Goal: Task Accomplishment & Management: Use online tool/utility

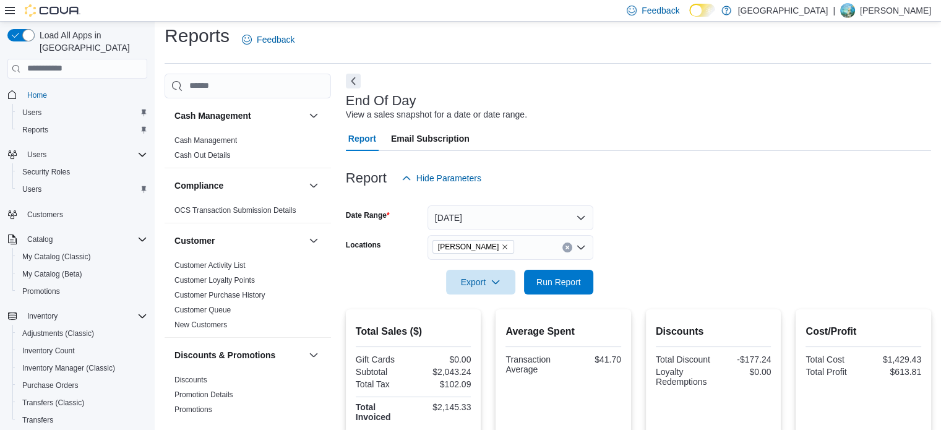
scroll to position [804, 0]
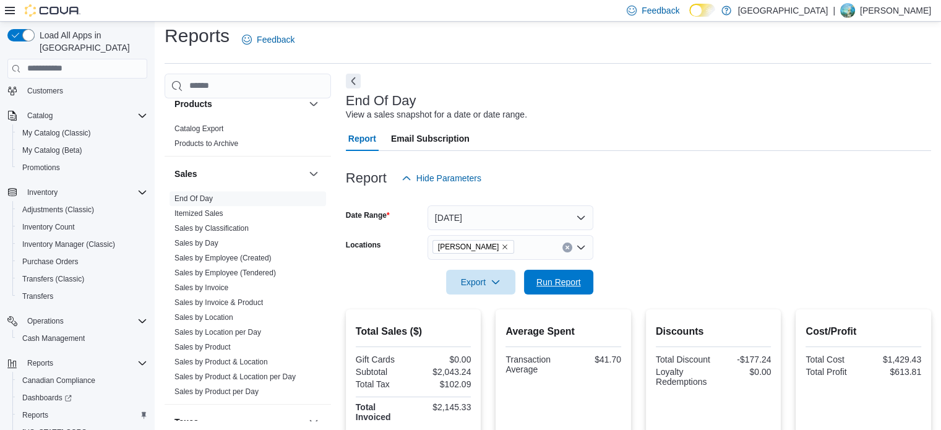
click at [556, 280] on span "Run Report" at bounding box center [558, 282] width 45 height 12
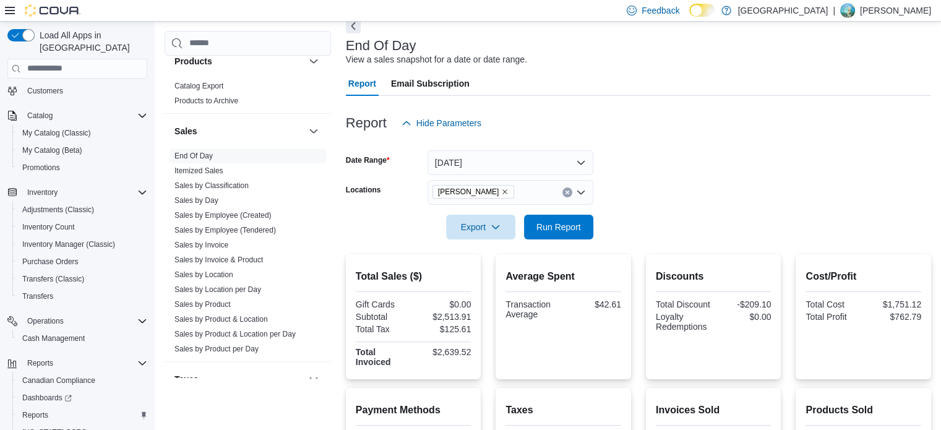
scroll to position [62, 0]
click at [570, 220] on span "Run Report" at bounding box center [558, 227] width 54 height 25
click at [577, 228] on span "Run Report" at bounding box center [558, 227] width 45 height 12
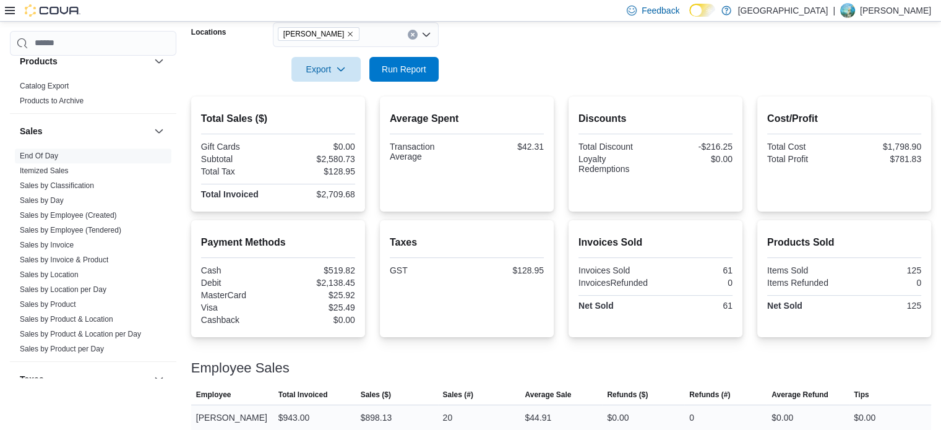
scroll to position [146, 0]
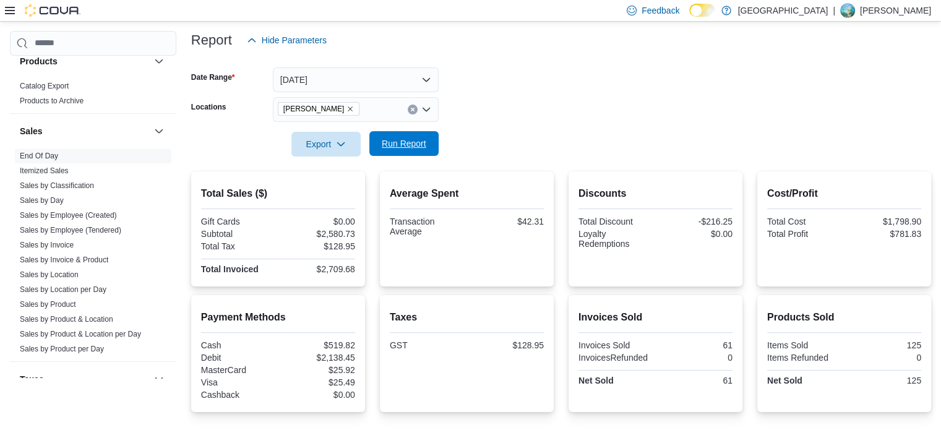
click at [404, 152] on span "Run Report" at bounding box center [404, 143] width 54 height 25
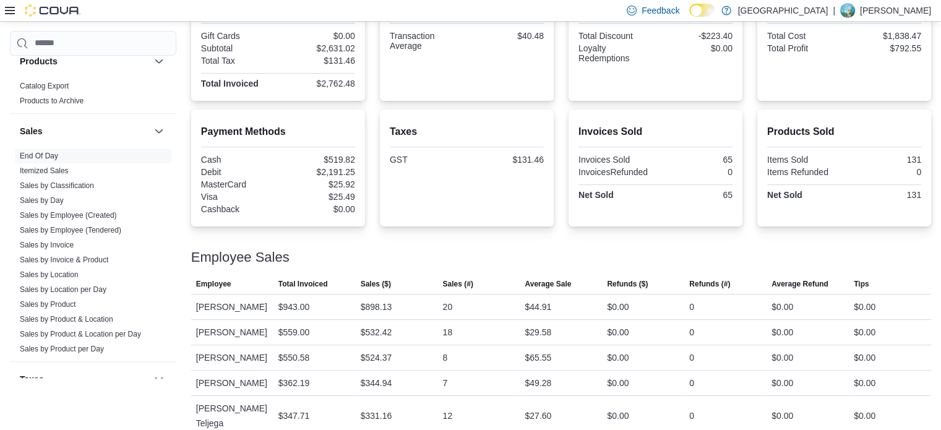
scroll to position [84, 0]
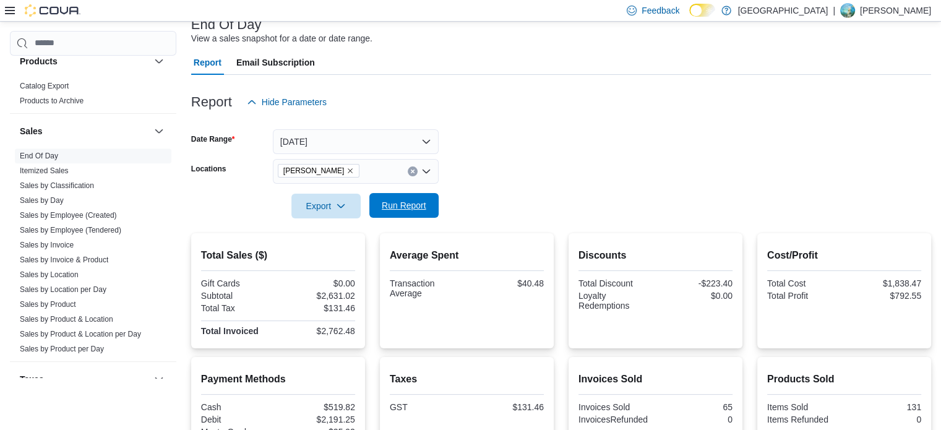
click at [410, 208] on span "Run Report" at bounding box center [404, 205] width 45 height 12
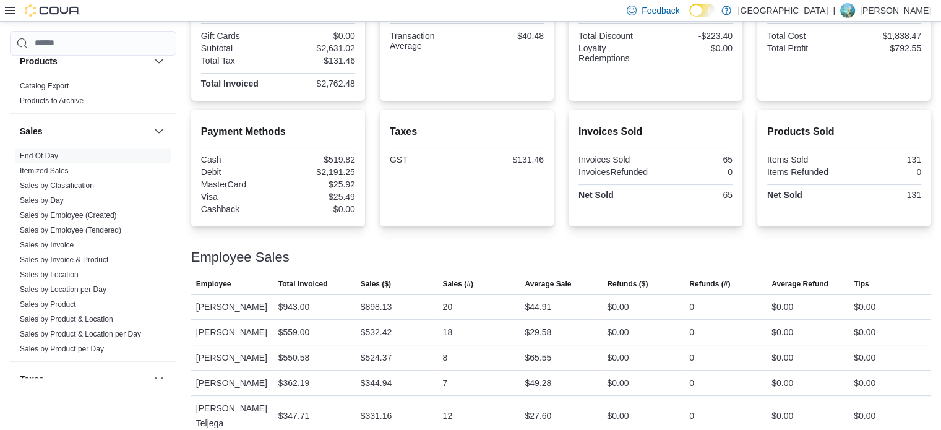
scroll to position [146, 0]
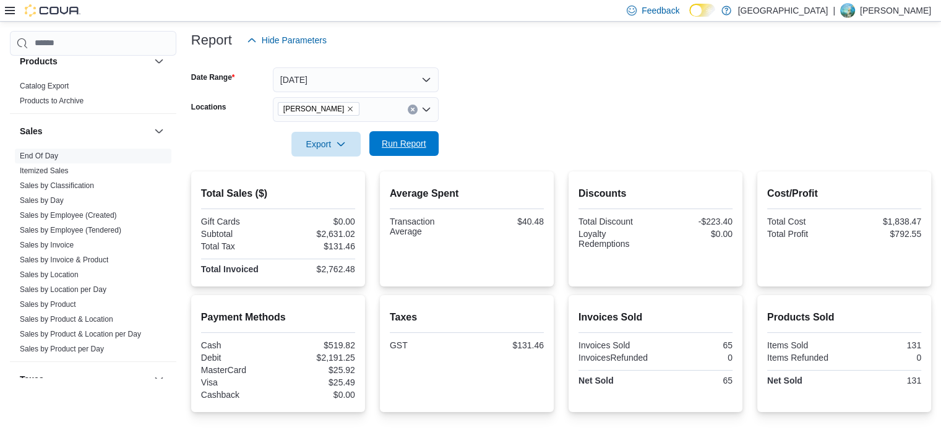
click at [422, 140] on span "Run Report" at bounding box center [404, 143] width 45 height 12
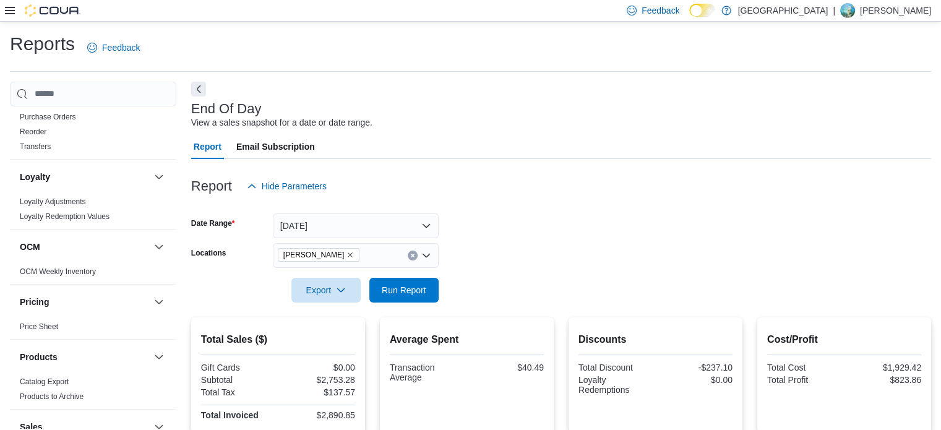
scroll to position [312, 0]
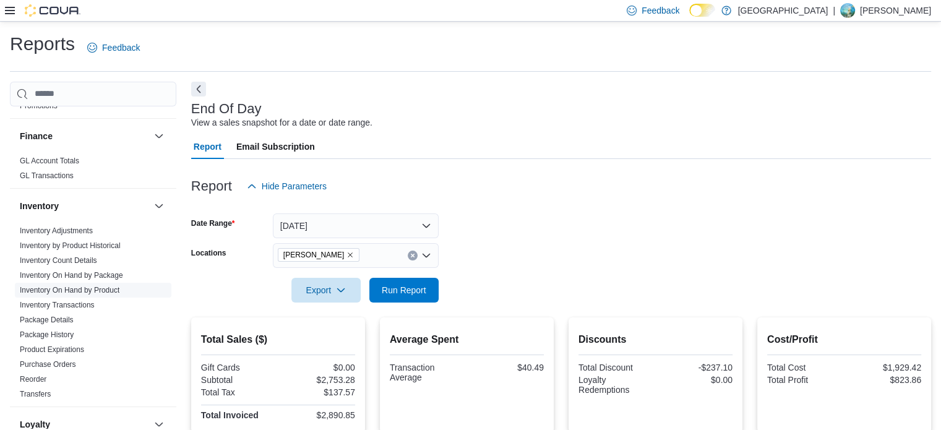
click at [87, 290] on link "Inventory On Hand by Product" at bounding box center [70, 290] width 100 height 9
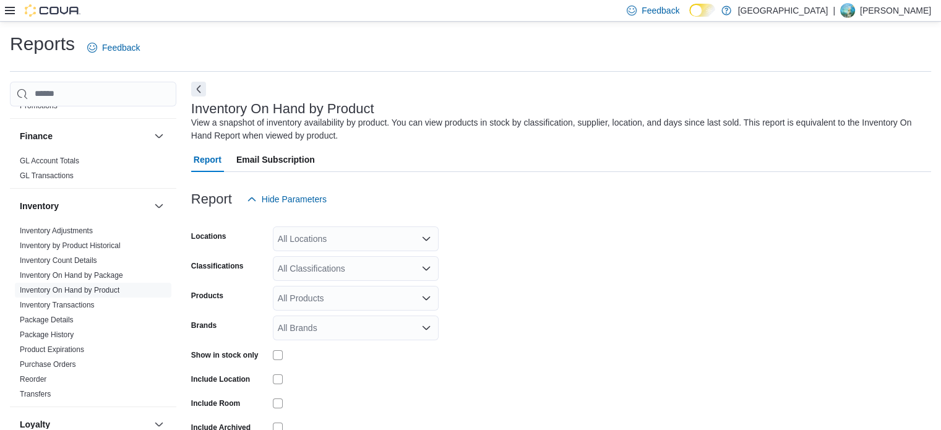
scroll to position [41, 0]
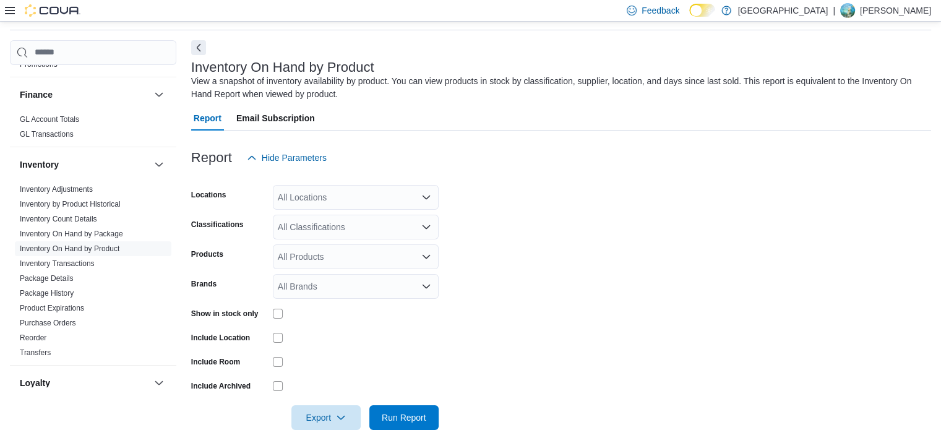
click at [397, 200] on div "All Locations" at bounding box center [356, 197] width 166 height 25
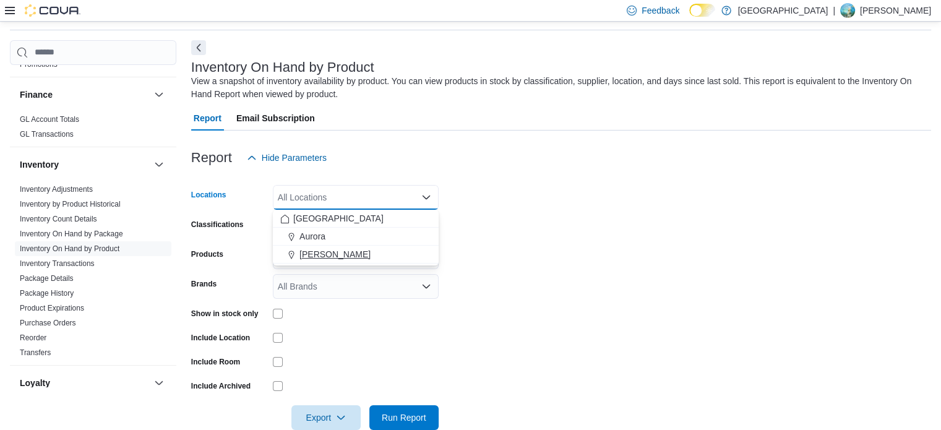
click at [314, 255] on span "[PERSON_NAME]" at bounding box center [334, 254] width 71 height 12
click at [780, 287] on form "Locations [GEOGRAPHIC_DATA] Cannabis Combo box. Selected. Aurora Cannabis. Pres…" at bounding box center [561, 300] width 740 height 260
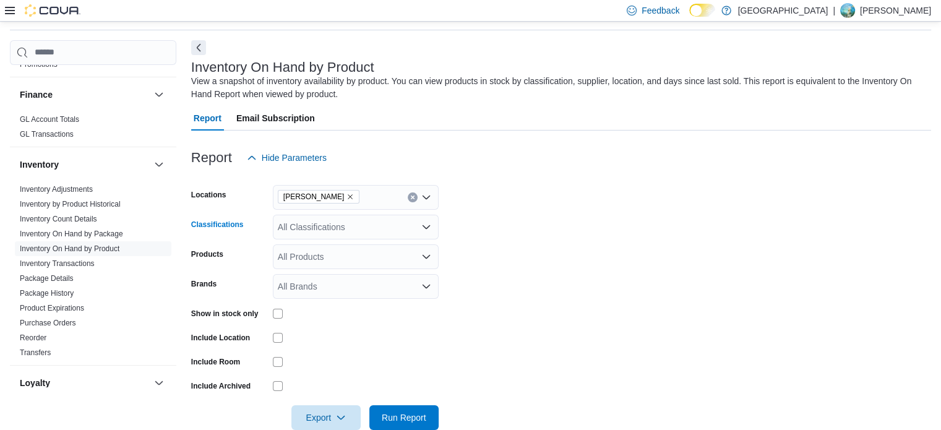
click at [413, 225] on div "All Classifications" at bounding box center [356, 227] width 166 height 25
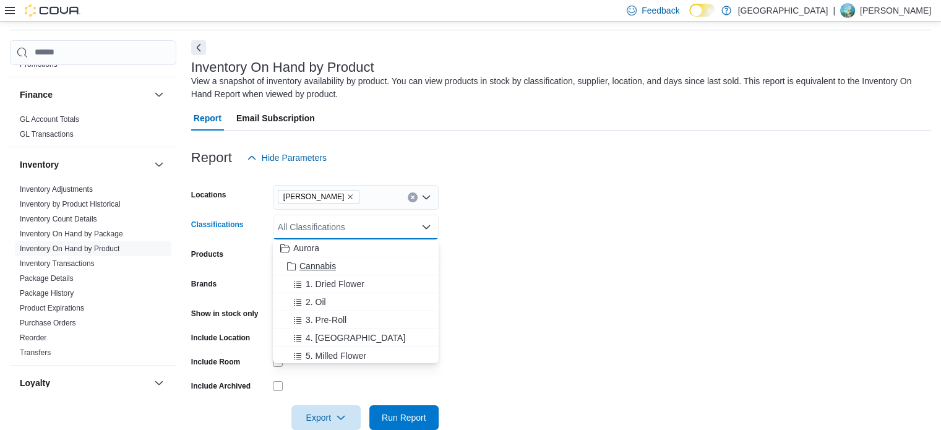
click at [312, 262] on span "Cannabis" at bounding box center [317, 266] width 37 height 12
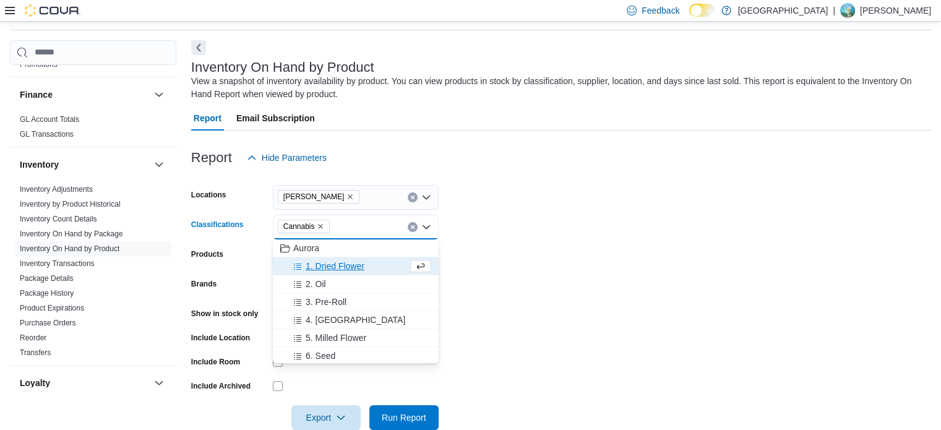
drag, startPoint x: 727, startPoint y: 239, endPoint x: 631, endPoint y: 294, distance: 110.3
click at [725, 239] on form "Locations Aurora Cannabis Classifications Cannabis Combo box. Selected. Cannabi…" at bounding box center [561, 300] width 740 height 260
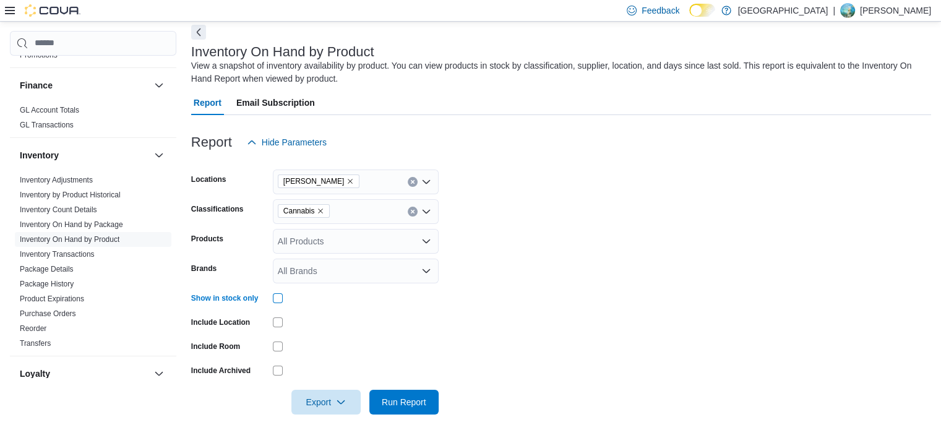
scroll to position [66, 0]
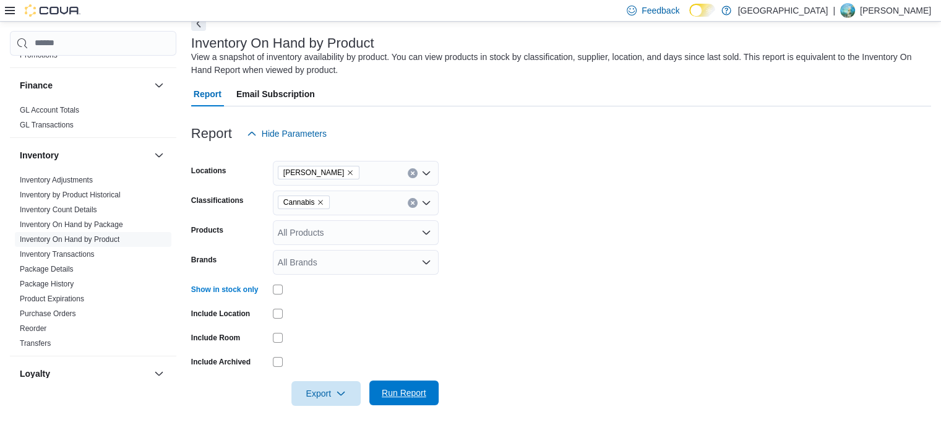
click at [409, 395] on span "Run Report" at bounding box center [404, 393] width 45 height 12
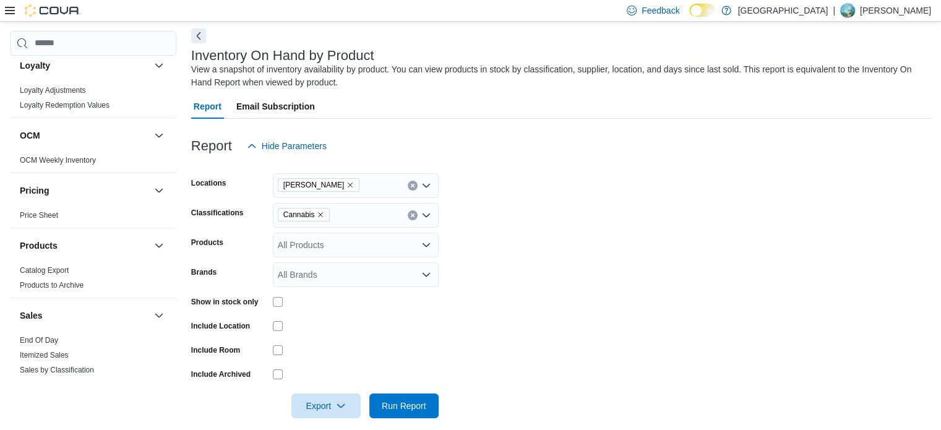
scroll to position [621, 0]
drag, startPoint x: 45, startPoint y: 335, endPoint x: 210, endPoint y: 301, distance: 169.4
click at [45, 335] on link "End Of Day" at bounding box center [39, 339] width 38 height 9
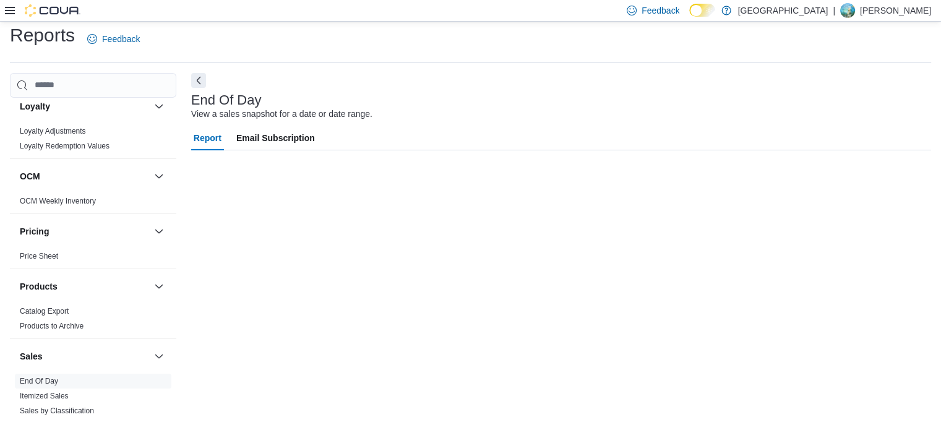
scroll to position [8, 0]
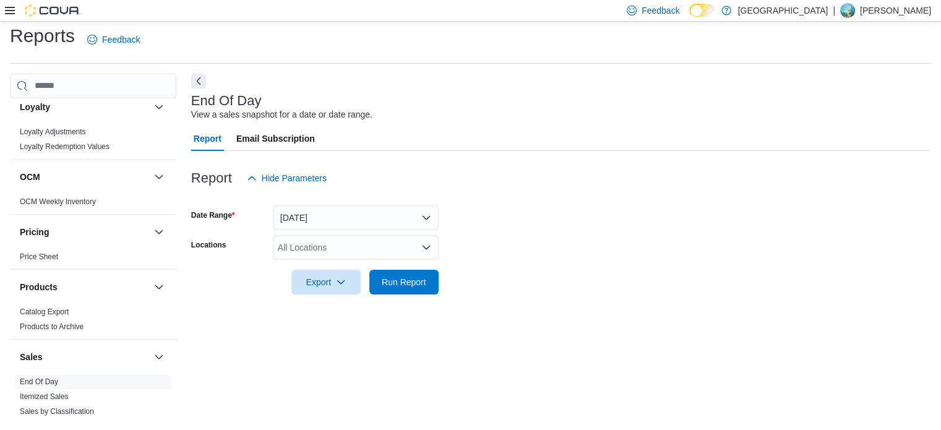
click at [406, 252] on div "All Locations" at bounding box center [356, 247] width 166 height 25
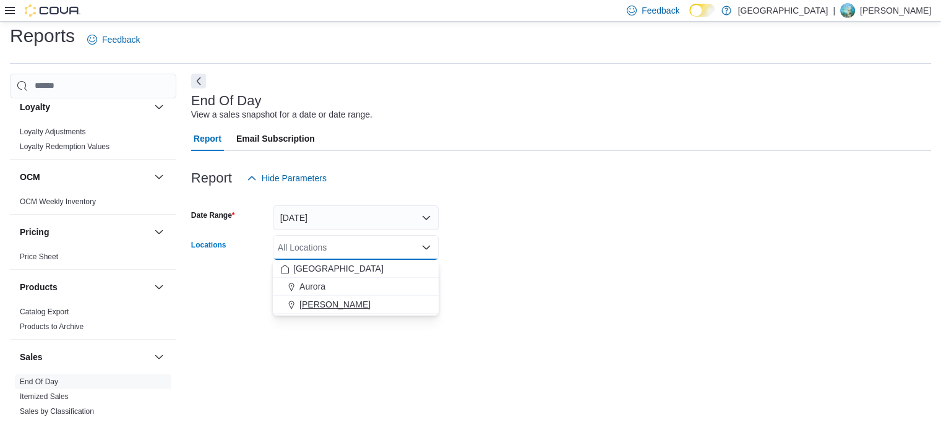
click at [369, 301] on div "[PERSON_NAME]" at bounding box center [355, 304] width 151 height 12
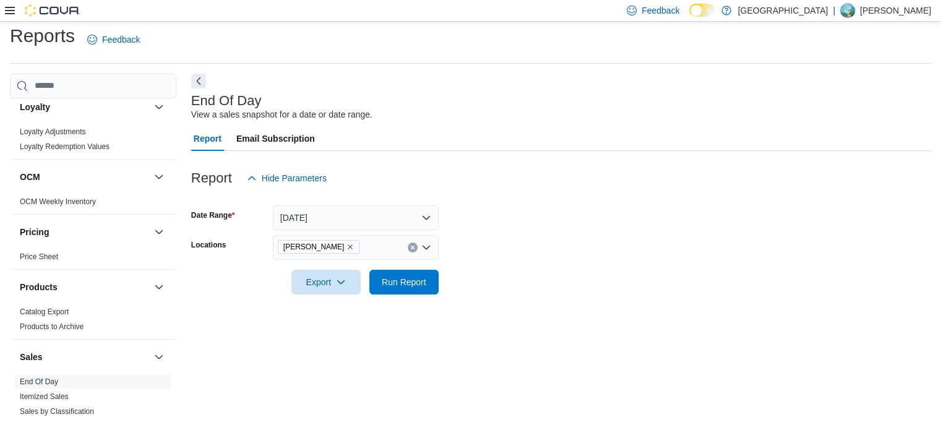
click at [488, 261] on div at bounding box center [561, 265] width 740 height 10
click at [398, 277] on span "Run Report" at bounding box center [404, 281] width 45 height 12
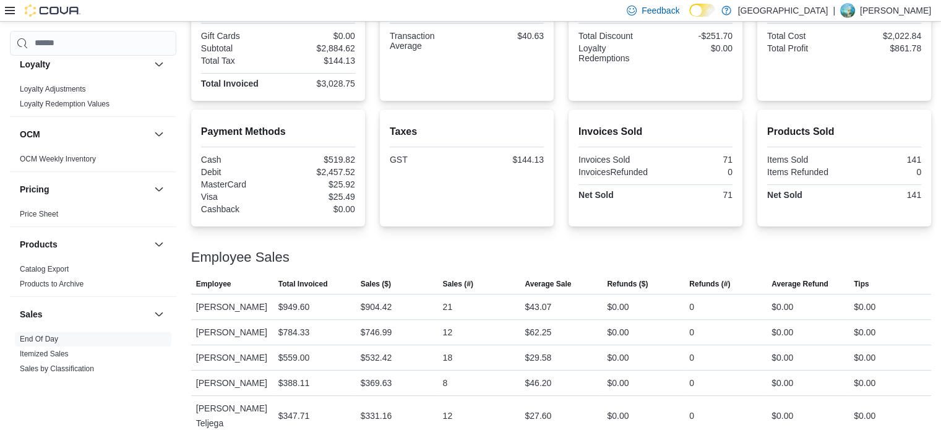
scroll to position [22, 0]
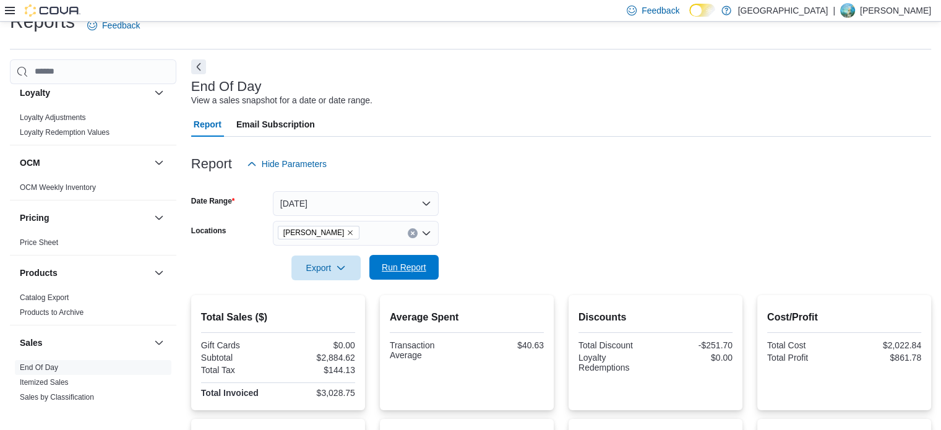
click at [386, 264] on span "Run Report" at bounding box center [404, 267] width 45 height 12
click at [418, 247] on div at bounding box center [561, 251] width 740 height 10
click at [416, 259] on span "Run Report" at bounding box center [404, 267] width 54 height 25
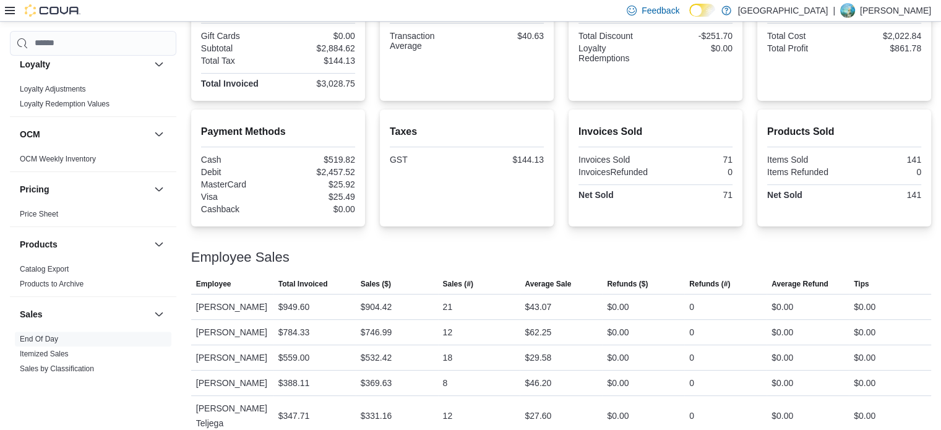
scroll to position [84, 0]
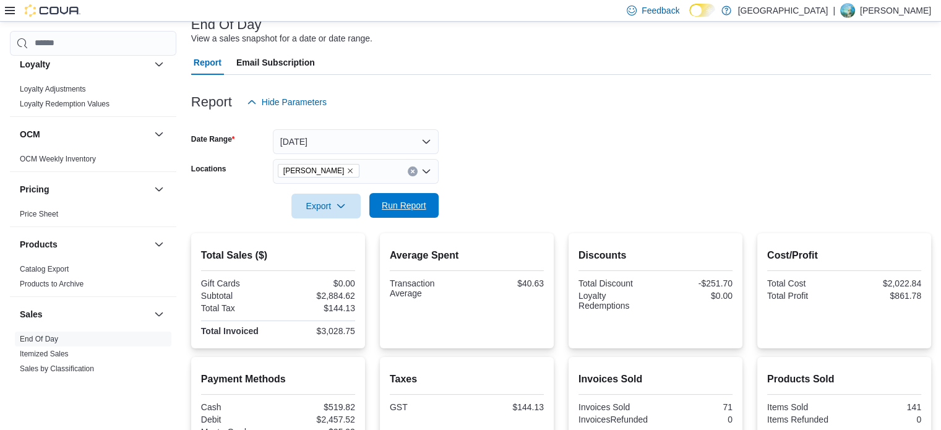
click at [410, 208] on span "Run Report" at bounding box center [404, 205] width 45 height 12
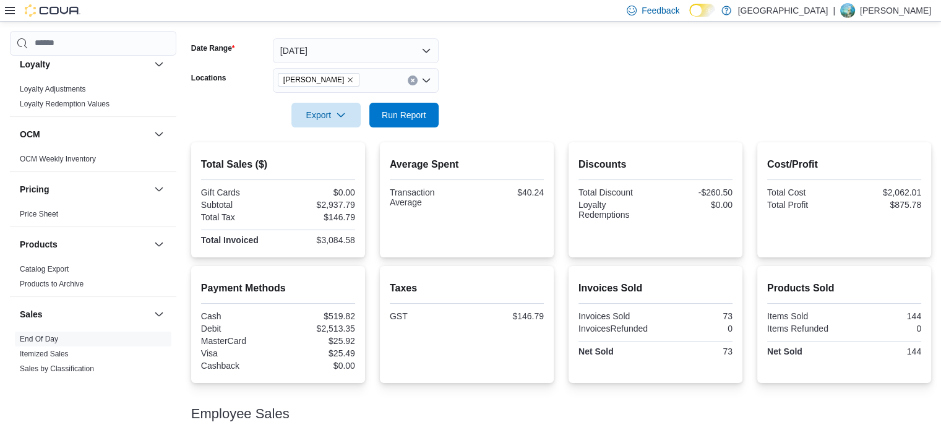
scroll to position [22, 0]
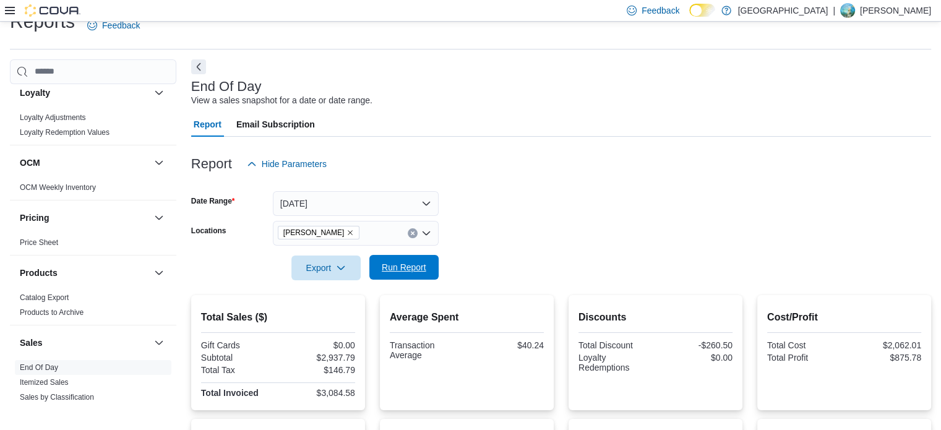
click at [395, 274] on span "Run Report" at bounding box center [404, 267] width 54 height 25
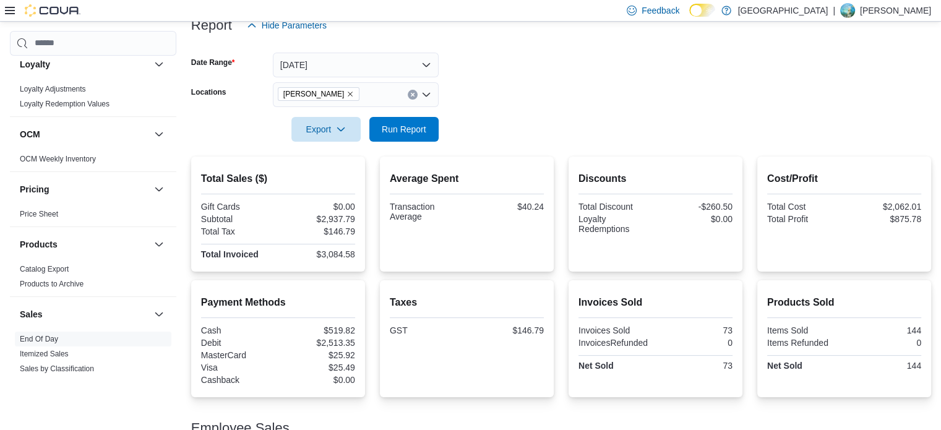
scroll to position [84, 0]
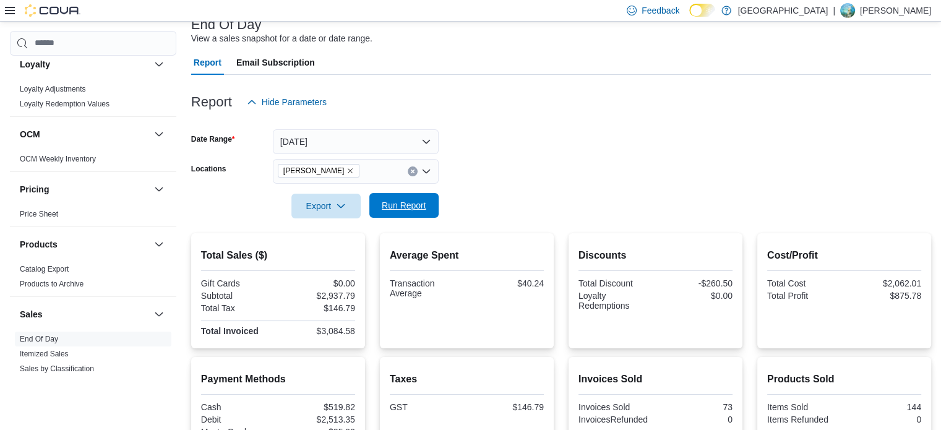
click at [398, 209] on span "Run Report" at bounding box center [404, 205] width 45 height 12
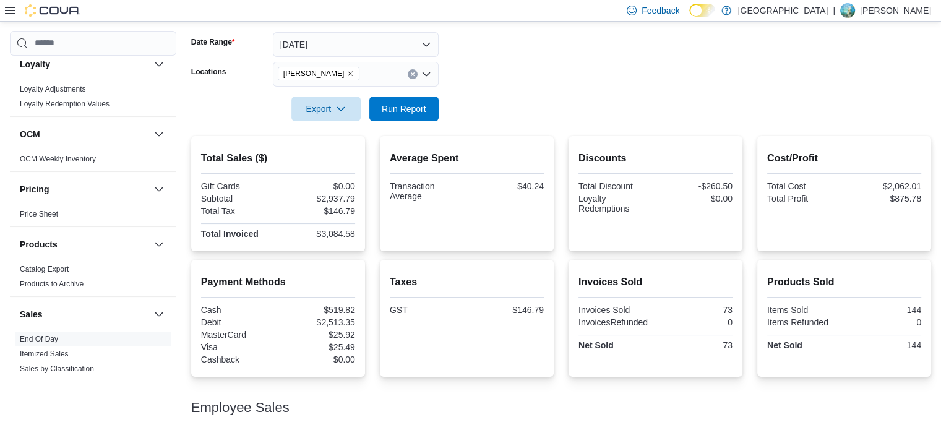
scroll to position [0, 0]
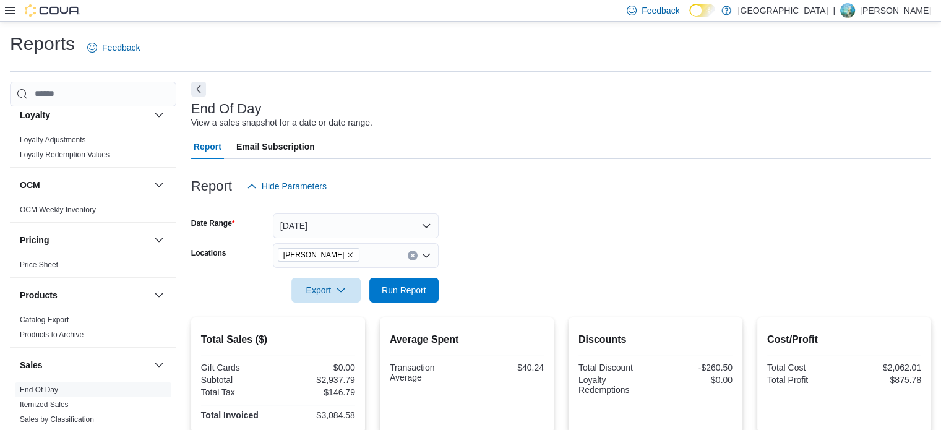
click at [413, 270] on div at bounding box center [561, 273] width 740 height 10
click at [413, 279] on span "Run Report" at bounding box center [404, 289] width 54 height 25
click at [348, 296] on span "Export" at bounding box center [326, 289] width 54 height 25
click at [393, 302] on span "Run Report" at bounding box center [404, 289] width 54 height 25
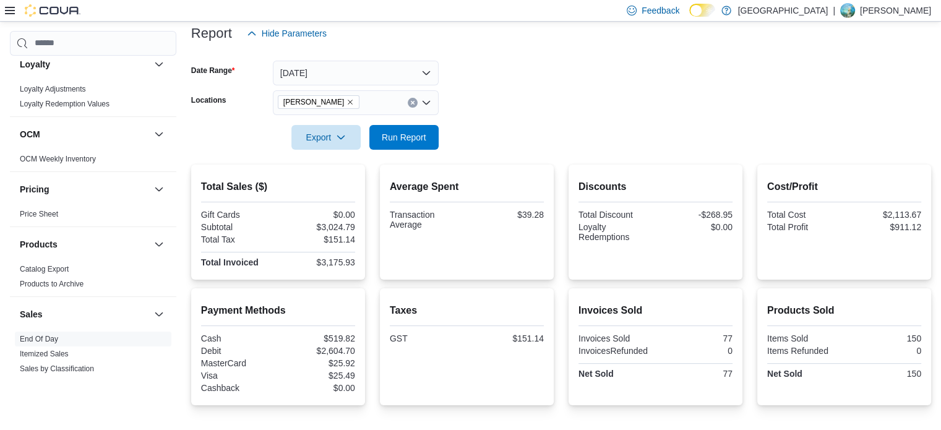
scroll to position [146, 0]
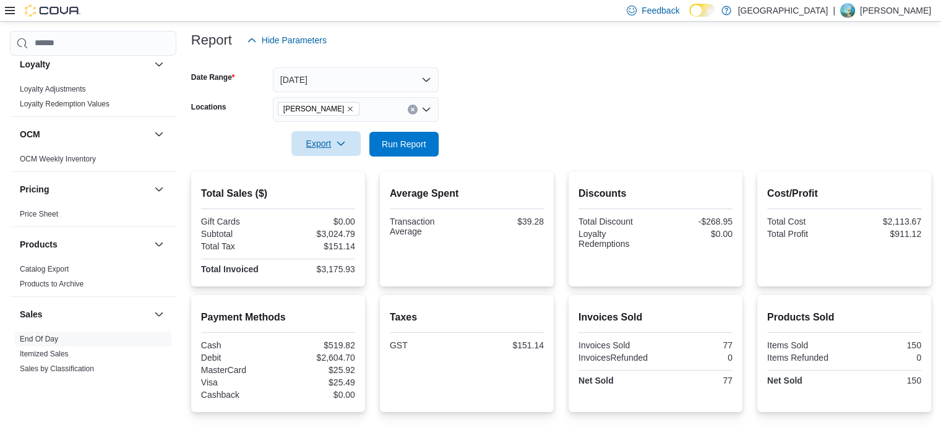
click at [337, 142] on icon "button" at bounding box center [341, 144] width 10 height 10
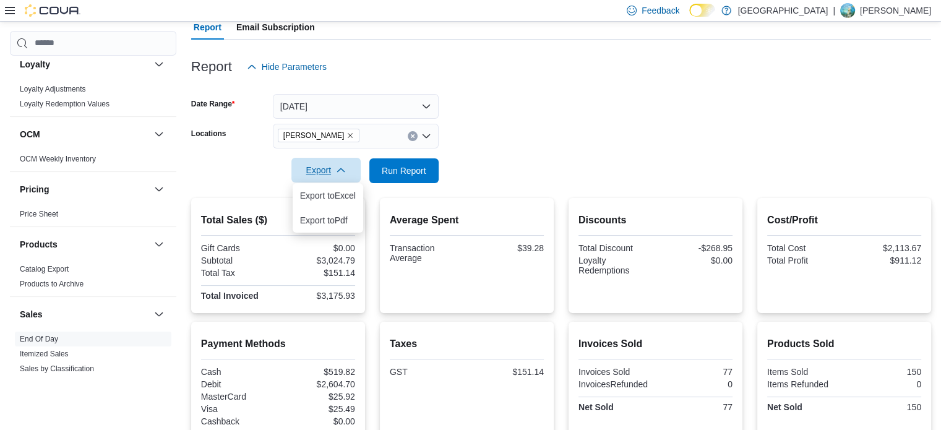
scroll to position [84, 0]
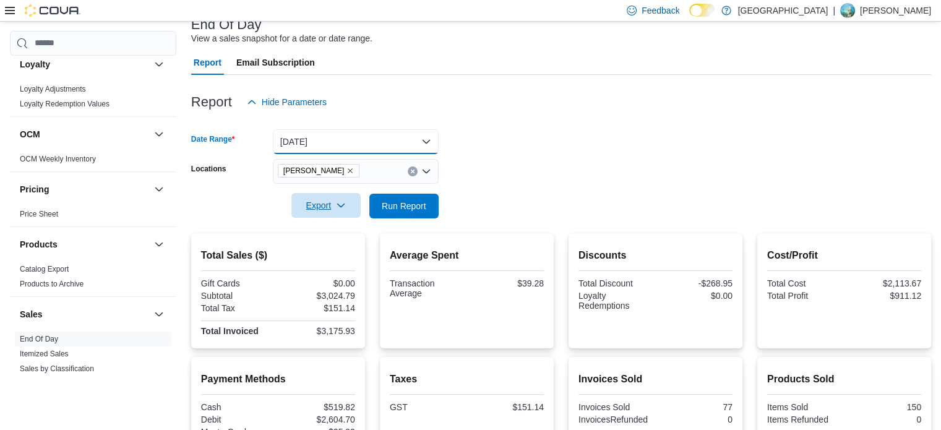
click at [357, 145] on button "[DATE]" at bounding box center [356, 141] width 166 height 25
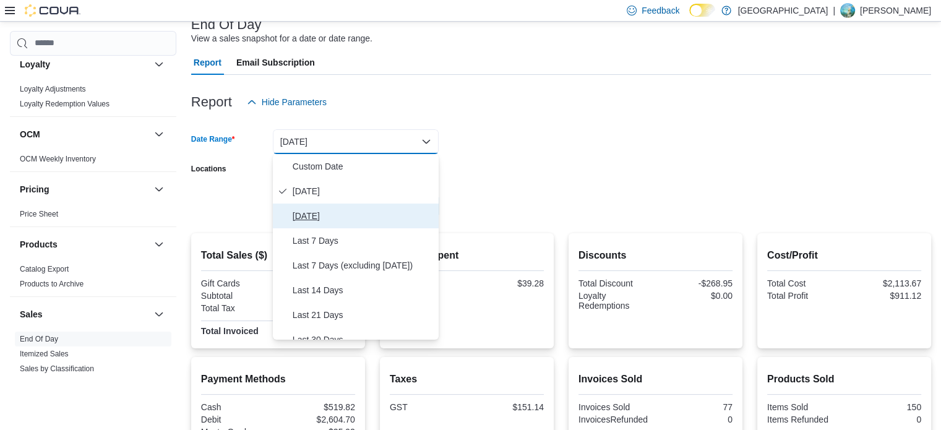
click at [351, 209] on span "[DATE]" at bounding box center [363, 216] width 141 height 15
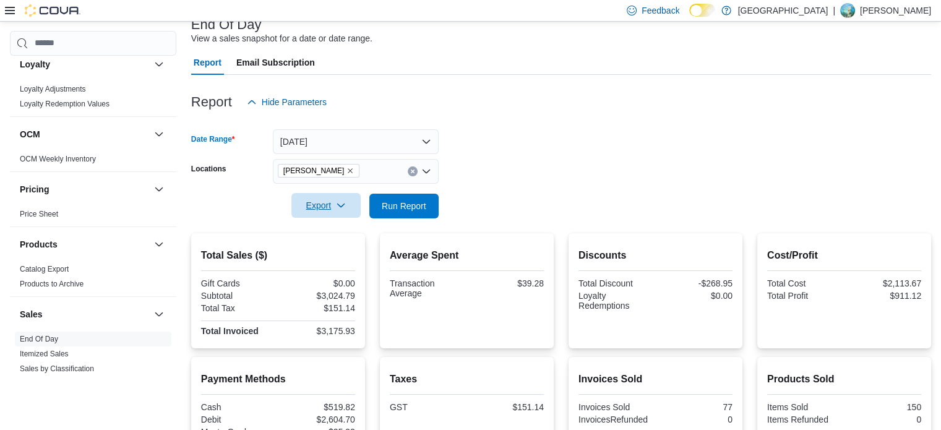
click at [560, 179] on form "Date Range [DATE] Locations [GEOGRAPHIC_DATA] Cannabis Export Run Report" at bounding box center [561, 166] width 740 height 104
click at [393, 214] on span "Run Report" at bounding box center [404, 205] width 54 height 25
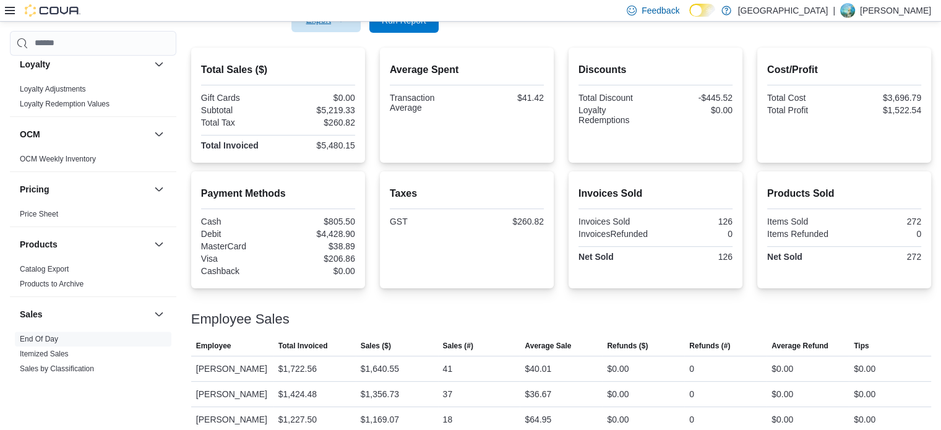
scroll to position [84, 0]
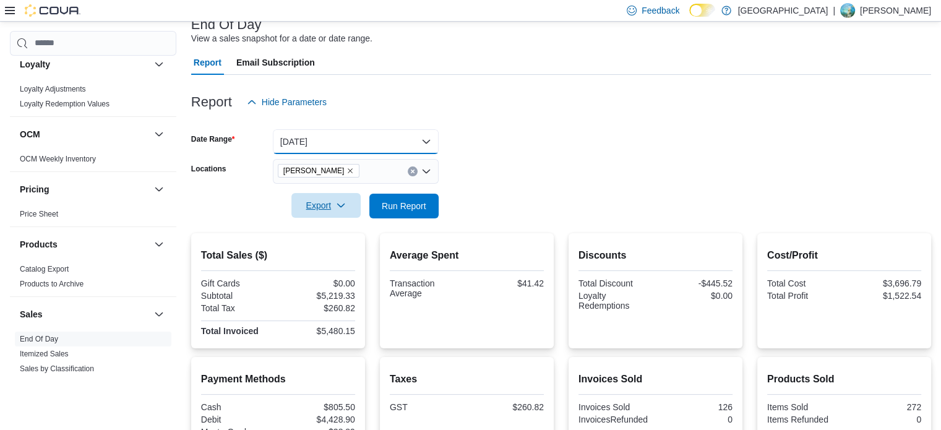
click at [435, 142] on button "[DATE]" at bounding box center [356, 141] width 166 height 25
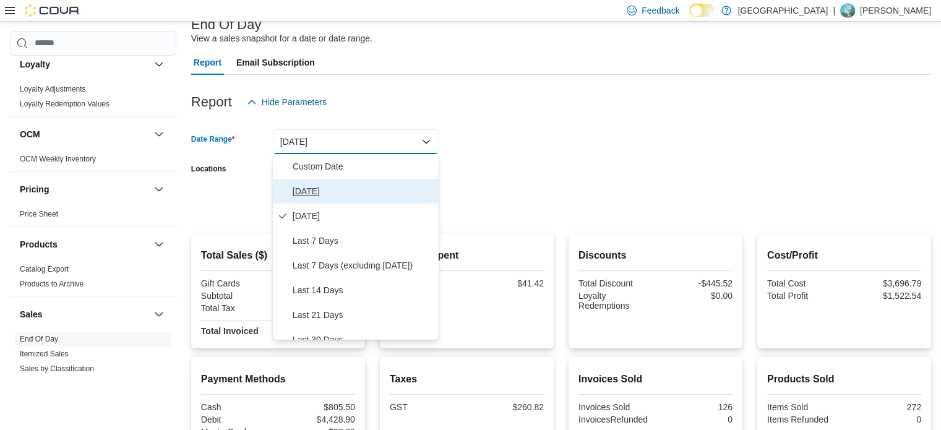
click at [377, 194] on span "[DATE]" at bounding box center [363, 191] width 141 height 15
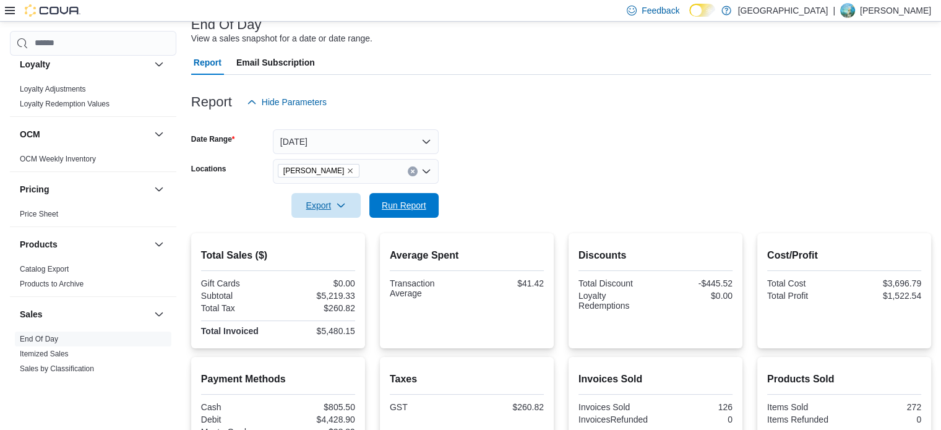
click at [434, 207] on button "Run Report" at bounding box center [403, 205] width 69 height 25
click at [424, 217] on span "Run Report" at bounding box center [404, 205] width 54 height 25
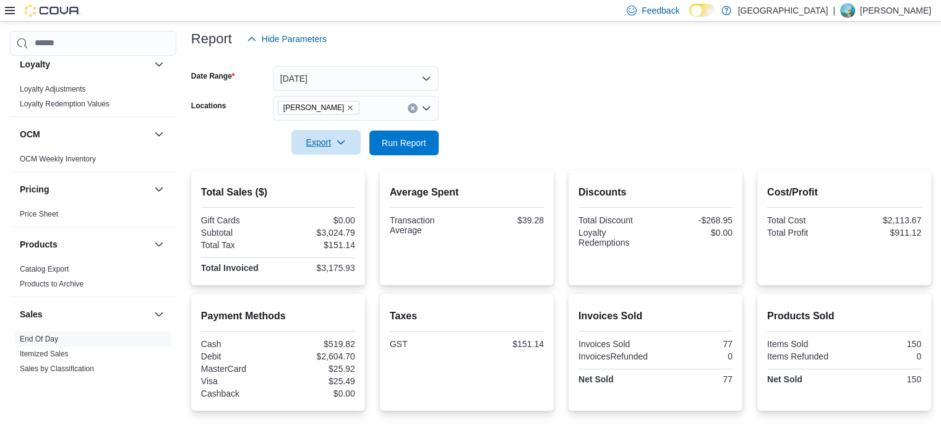
scroll to position [146, 0]
click at [406, 154] on span "Run Report" at bounding box center [404, 143] width 54 height 25
click at [400, 147] on span "Run Report" at bounding box center [404, 143] width 45 height 12
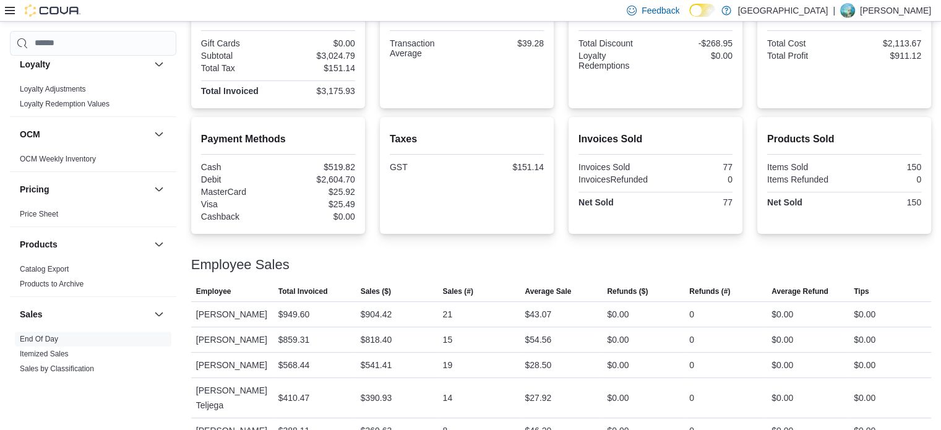
scroll to position [332, 0]
